Goal: Use online tool/utility

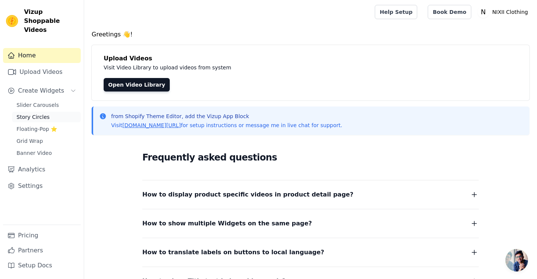
click at [41, 113] on span "Story Circles" at bounding box center [33, 117] width 33 height 8
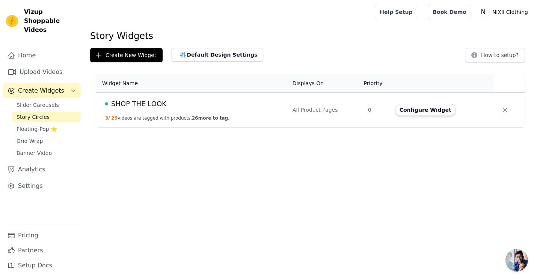
click at [134, 102] on span "SHOP THE LOOK" at bounding box center [138, 104] width 55 height 11
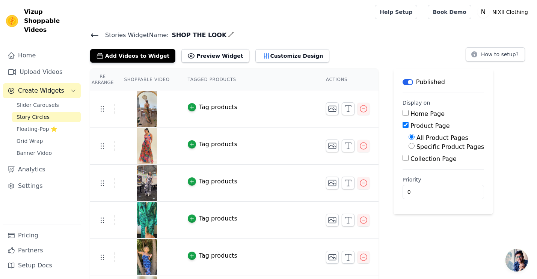
click at [95, 35] on icon at bounding box center [94, 35] width 7 height 3
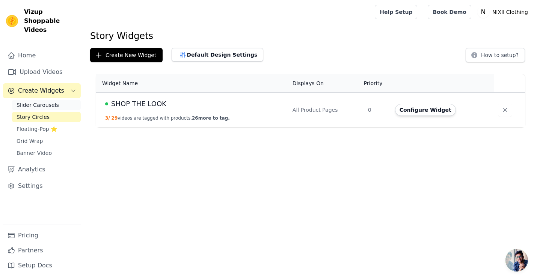
click at [39, 101] on span "Slider Carousels" at bounding box center [38, 105] width 42 height 8
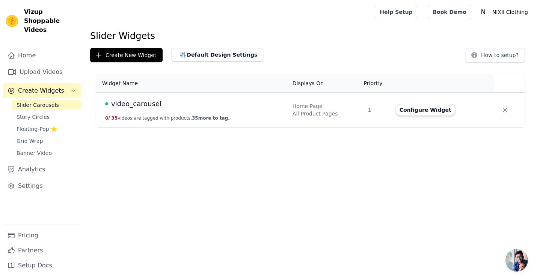
click at [143, 104] on span "video_carousel" at bounding box center [136, 104] width 50 height 11
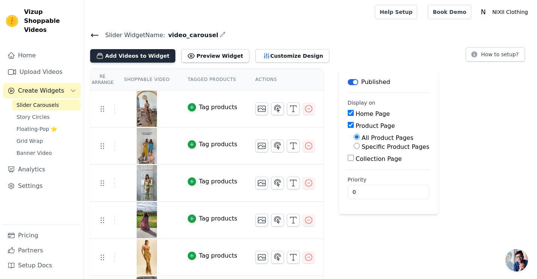
click at [116, 56] on button "Add Videos to Widget" at bounding box center [132, 56] width 85 height 14
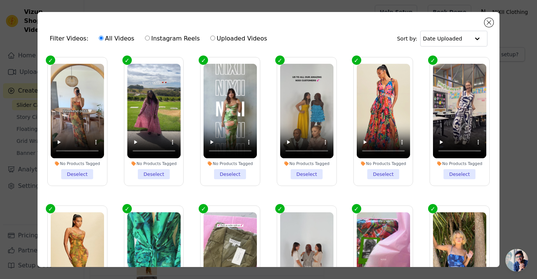
click at [146, 37] on label "Instagram Reels" at bounding box center [173, 39] width 56 height 10
click at [146, 37] on input "Instagram Reels" at bounding box center [147, 38] width 5 height 5
radio input "true"
click at [145, 37] on input "Instagram Reels" at bounding box center [147, 38] width 5 height 5
click at [490, 22] on button "Close modal" at bounding box center [489, 22] width 9 height 9
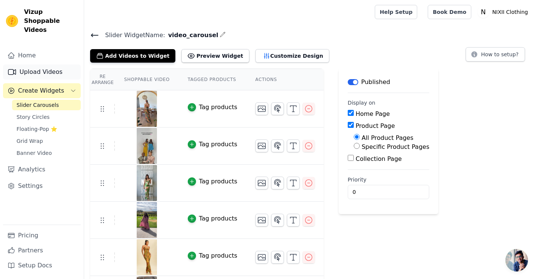
click at [33, 65] on link "Upload Videos" at bounding box center [42, 72] width 78 height 15
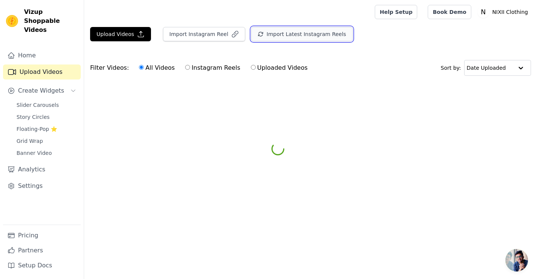
click at [270, 40] on button "Import Latest Instagram Reels" at bounding box center [301, 34] width 101 height 14
